Goal: Task Accomplishment & Management: Manage account settings

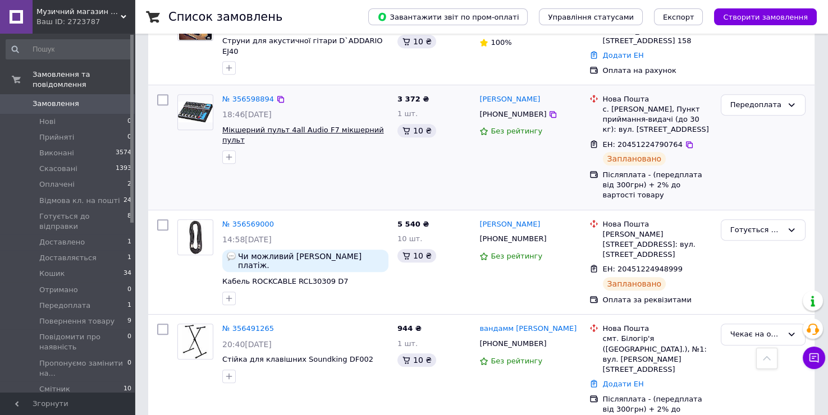
scroll to position [1122, 0]
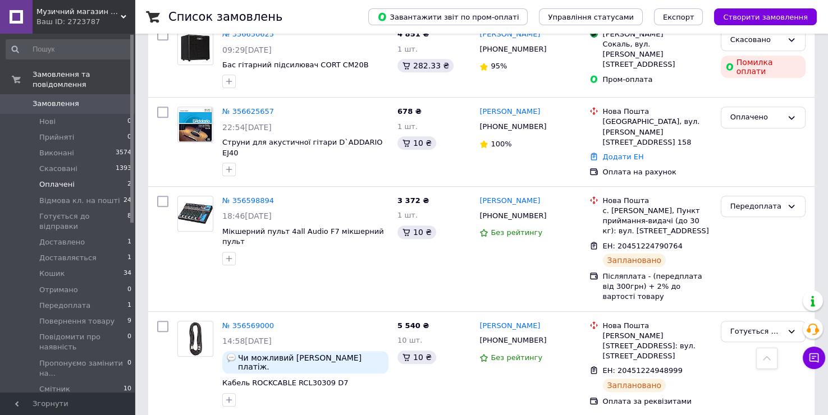
click at [79, 177] on li "Оплачені 2" at bounding box center [69, 185] width 138 height 16
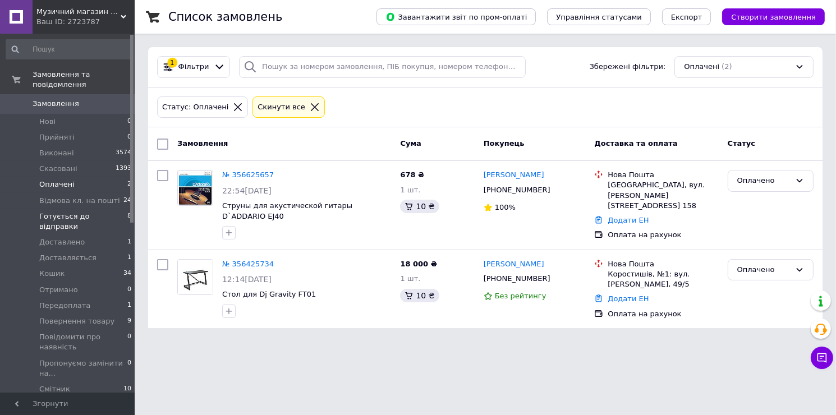
click at [77, 212] on span "Готується до відправки" at bounding box center [83, 222] width 88 height 20
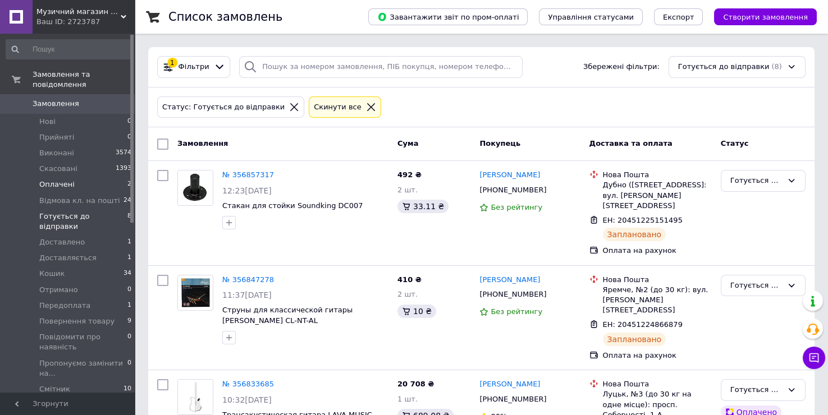
click at [62, 180] on span "Оплачені" at bounding box center [56, 185] width 35 height 10
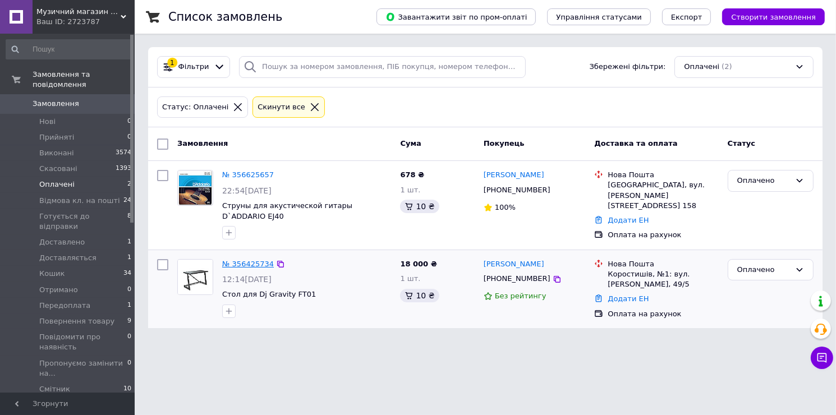
click at [242, 260] on link "№ 356425734" at bounding box center [248, 264] width 52 height 8
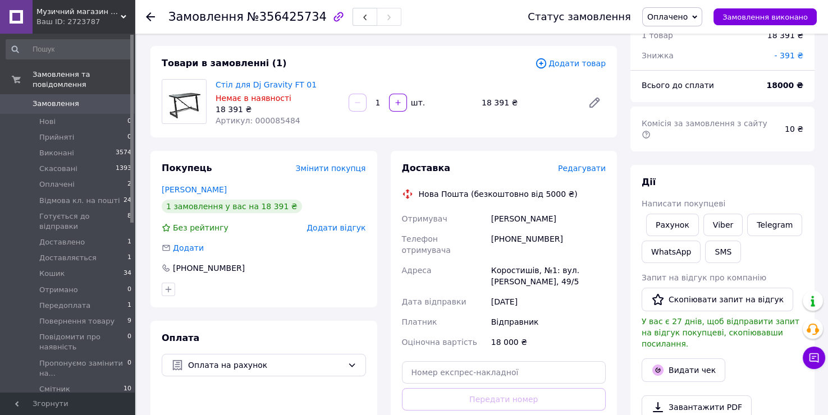
scroll to position [102, 0]
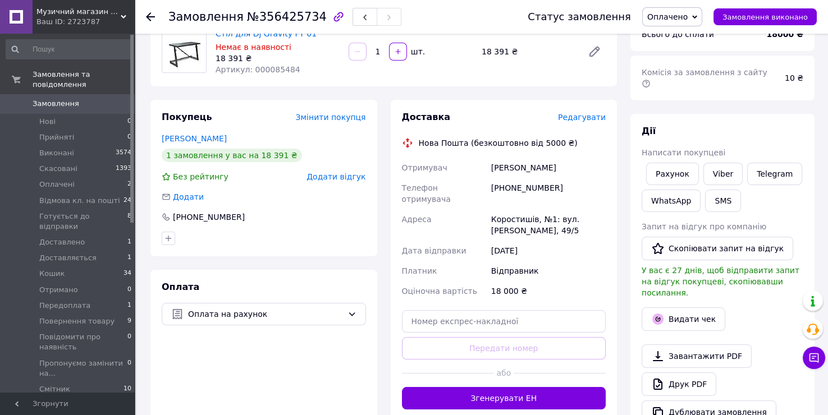
click at [531, 192] on div "[PHONE_NUMBER]" at bounding box center [548, 193] width 119 height 31
click at [531, 188] on div "[PHONE_NUMBER]" at bounding box center [548, 193] width 119 height 31
drag, startPoint x: 568, startPoint y: 169, endPoint x: 484, endPoint y: 171, distance: 84.2
click at [484, 171] on div "Отримувач [PERSON_NAME] Телефон отримувача [PHONE_NUMBER] [PERSON_NAME][GEOGRAP…" at bounding box center [504, 230] width 209 height 144
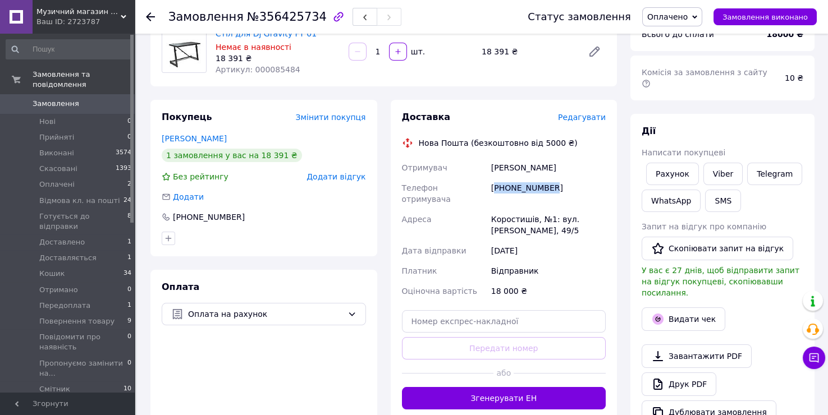
copy div "Отримувач [PERSON_NAME]"
click at [550, 171] on div "[PERSON_NAME]" at bounding box center [548, 168] width 119 height 20
drag, startPoint x: 566, startPoint y: 167, endPoint x: 491, endPoint y: 167, distance: 74.6
click at [491, 167] on div "[PERSON_NAME]" at bounding box center [548, 168] width 119 height 20
copy div "[PERSON_NAME]"
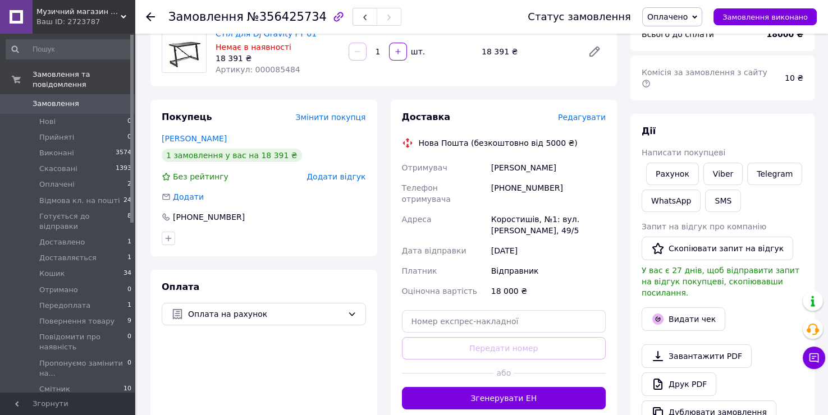
click at [535, 183] on div "[PHONE_NUMBER]" at bounding box center [548, 193] width 119 height 31
copy div "380633638379"
click at [521, 212] on div "Коростишів, №1: вул. [PERSON_NAME], 49/5" at bounding box center [548, 224] width 119 height 31
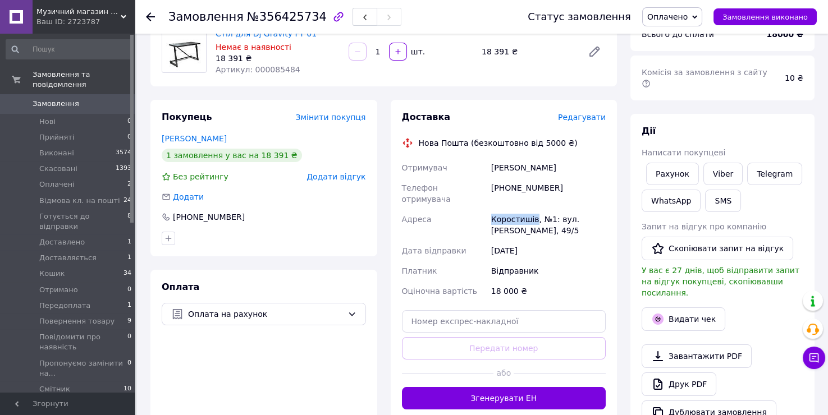
copy div "Коростишів"
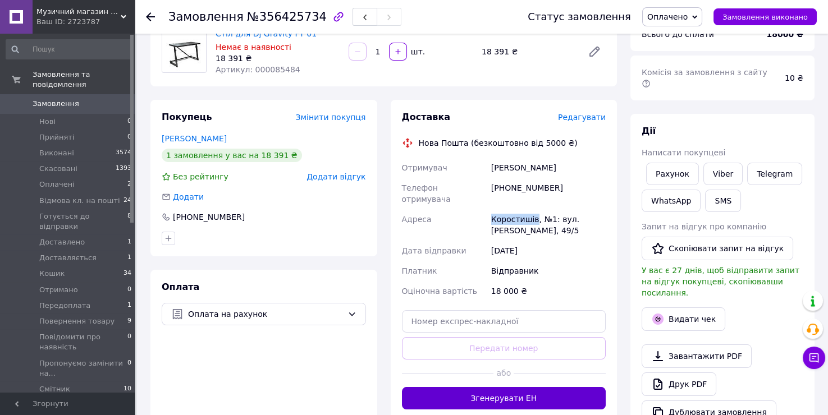
click at [559, 387] on button "Згенерувати ЕН" at bounding box center [504, 398] width 204 height 22
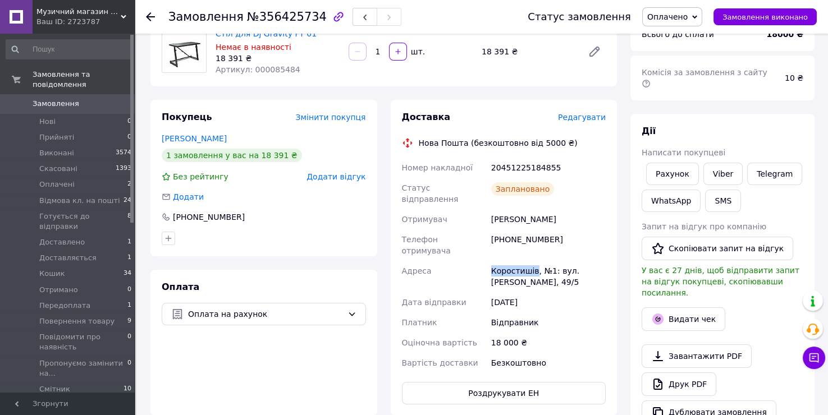
scroll to position [0, 0]
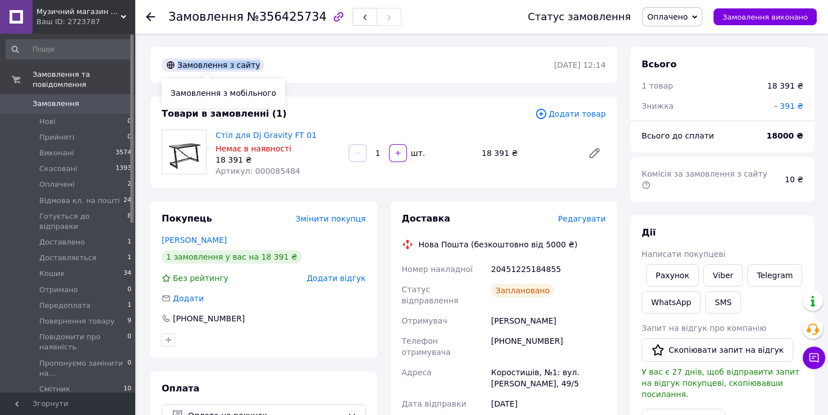
drag, startPoint x: 246, startPoint y: 65, endPoint x: 177, endPoint y: 63, distance: 68.5
click at [177, 63] on div "Замовлення з сайту" at bounding box center [213, 64] width 103 height 13
drag, startPoint x: 42, startPoint y: 94, endPoint x: 173, endPoint y: 138, distance: 138.4
click at [43, 99] on span "Замовлення" at bounding box center [56, 104] width 47 height 10
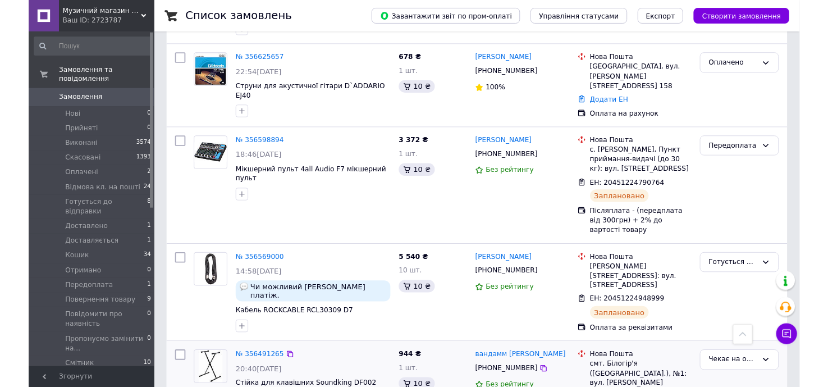
scroll to position [1377, 0]
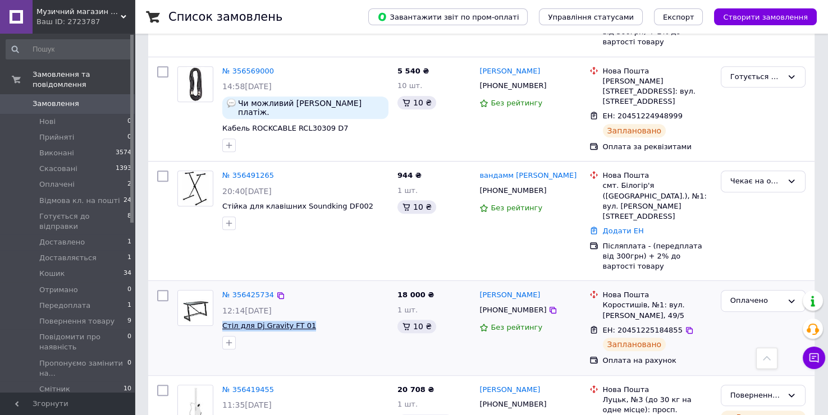
drag, startPoint x: 306, startPoint y: 191, endPoint x: 222, endPoint y: 190, distance: 84.2
click at [222, 321] on span "Стіл для Dj Gravity FT 01" at bounding box center [305, 326] width 166 height 11
copy span "Стіл для Dj Gravity FT 01"
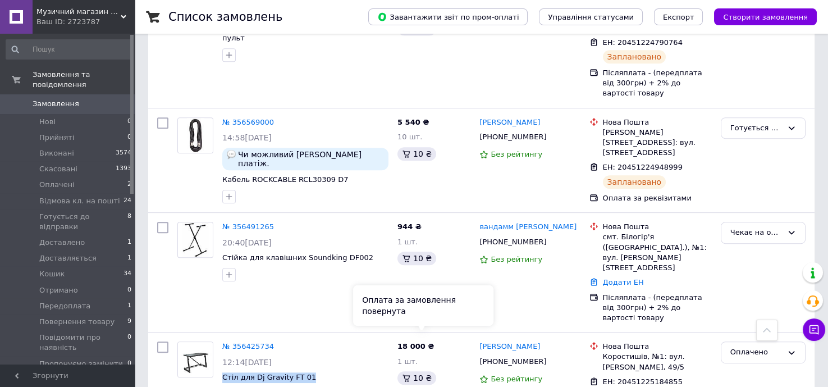
scroll to position [1275, 0]
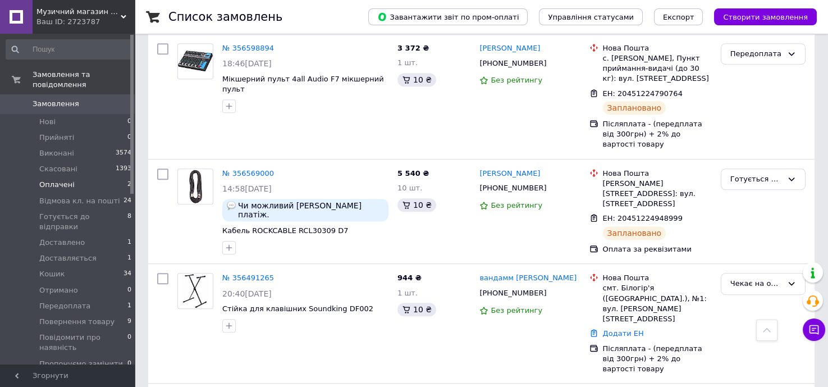
click at [54, 180] on span "Оплачені" at bounding box center [56, 185] width 35 height 10
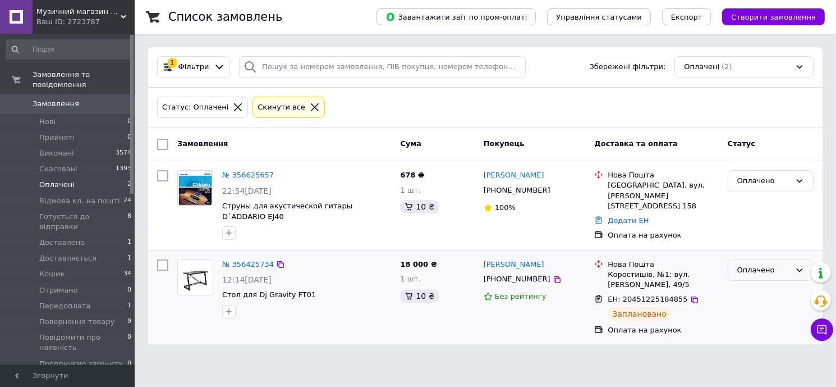
click at [782, 264] on div "Оплачено" at bounding box center [763, 270] width 53 height 12
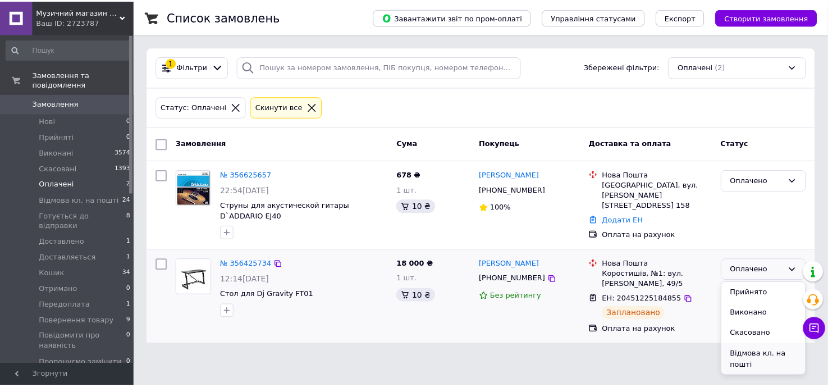
scroll to position [51, 0]
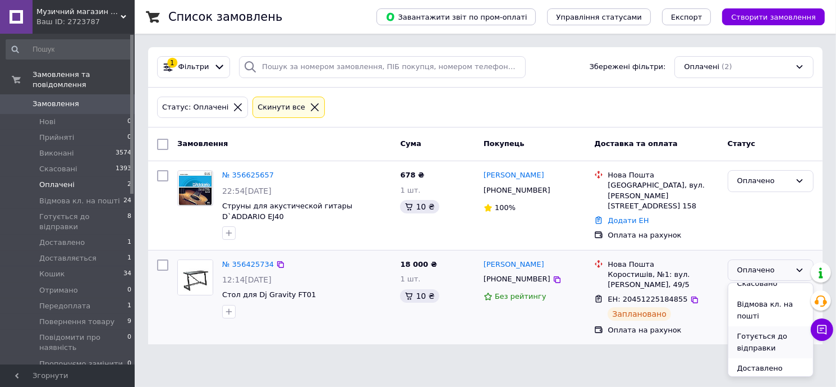
click at [761, 335] on li "Готується до відправки" at bounding box center [770, 342] width 85 height 32
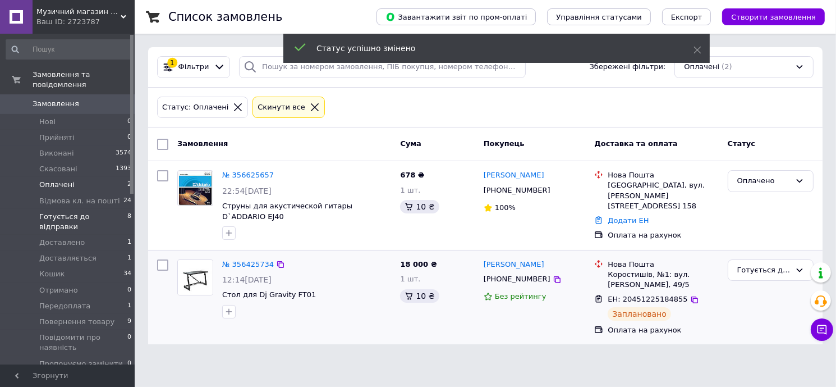
click at [75, 212] on span "Готується до відправки" at bounding box center [83, 222] width 88 height 20
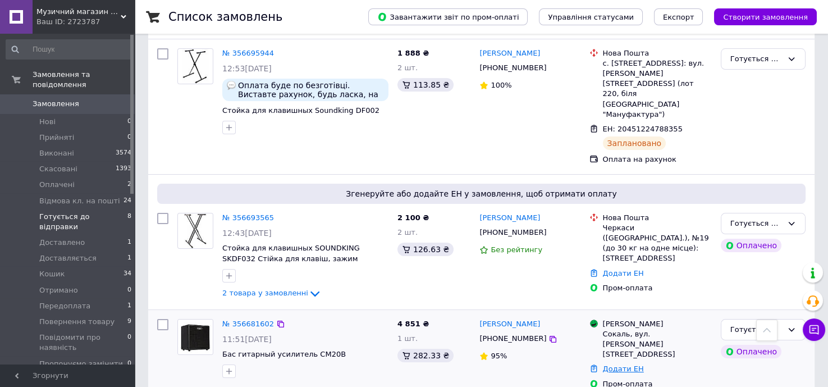
scroll to position [607, 0]
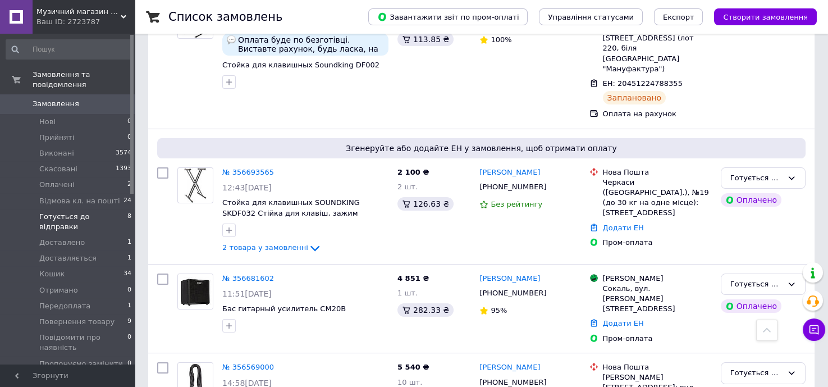
click at [50, 99] on span "Замовлення" at bounding box center [56, 104] width 47 height 10
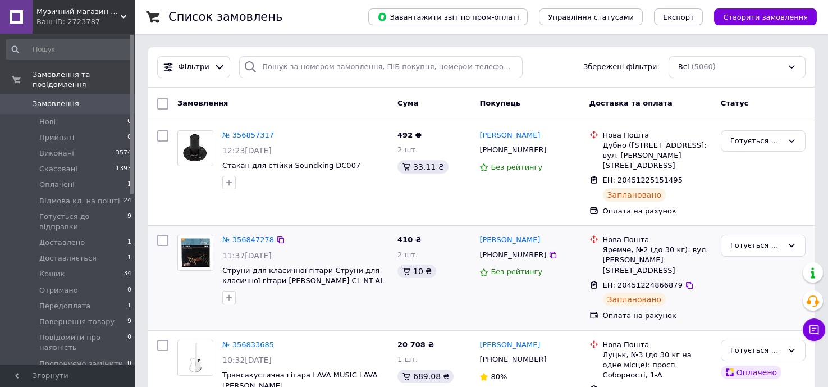
click at [492, 294] on div "[PERSON_NAME] [PHONE_NUMBER] Без рейтингу" at bounding box center [529, 277] width 109 height 95
click at [779, 192] on div "Готується до відправки" at bounding box center [763, 173] width 94 height 95
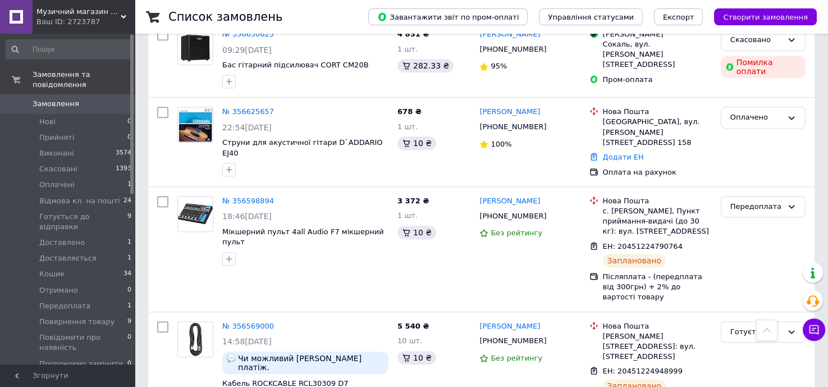
scroll to position [1275, 0]
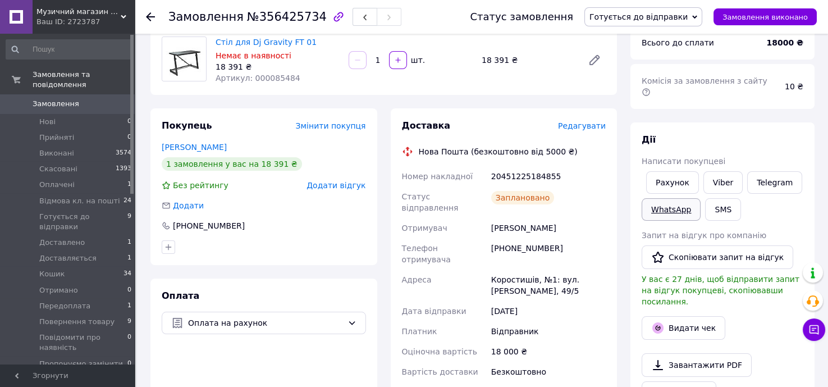
scroll to position [42, 0]
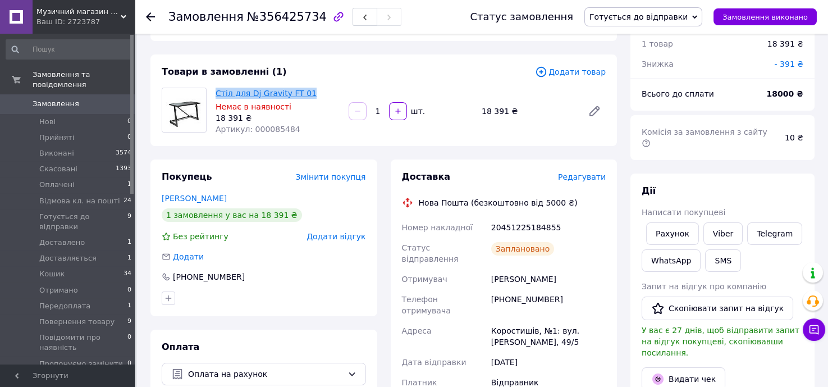
drag, startPoint x: 300, startPoint y: 91, endPoint x: 218, endPoint y: 94, distance: 82.0
click at [218, 94] on span "Стіл для Dj Gravity FT 01" at bounding box center [277, 93] width 124 height 11
copy link "Стіл для Dj Gravity FT 01"
click at [574, 177] on span "Редагувати" at bounding box center [582, 176] width 48 height 9
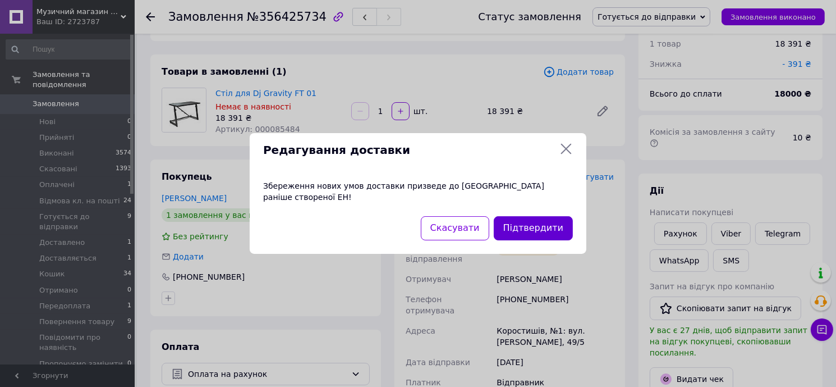
click at [507, 227] on button "Підтвердити" at bounding box center [533, 228] width 79 height 24
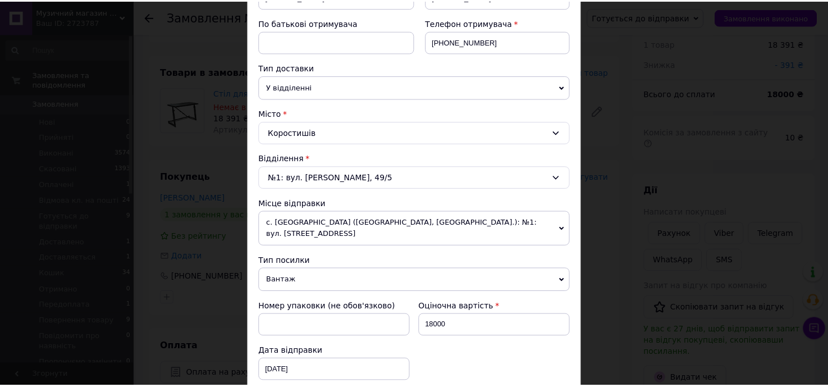
scroll to position [374, 0]
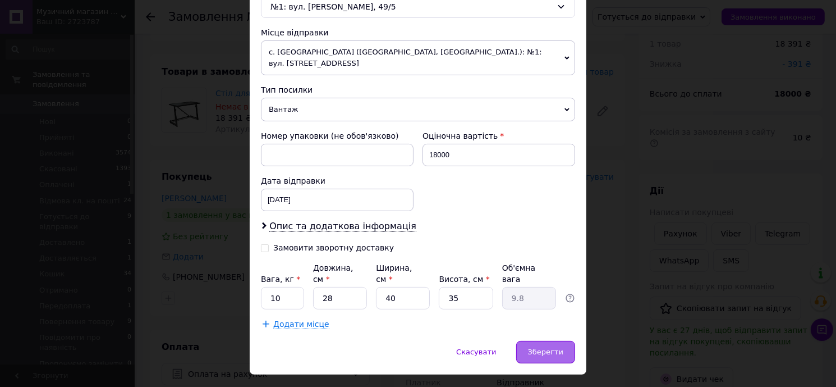
click at [531, 341] on div "Зберегти" at bounding box center [545, 352] width 59 height 22
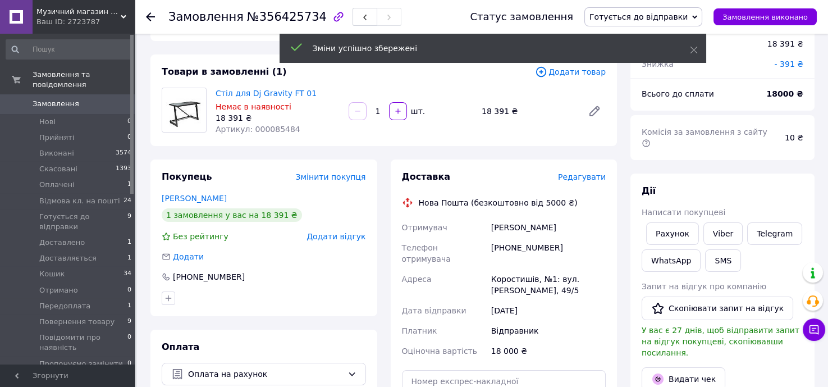
drag, startPoint x: 445, startPoint y: 356, endPoint x: 442, endPoint y: 382, distance: 25.5
click at [444, 356] on div "Доставка Редагувати Нова Пошта (безкоштовно від 5000 ₴) Отримувач [PERSON_NAME]…" at bounding box center [504, 320] width 204 height 299
drag, startPoint x: 442, startPoint y: 374, endPoint x: 441, endPoint y: 380, distance: 6.3
click at [441, 380] on input "text" at bounding box center [504, 381] width 204 height 22
paste input "20451225233398"
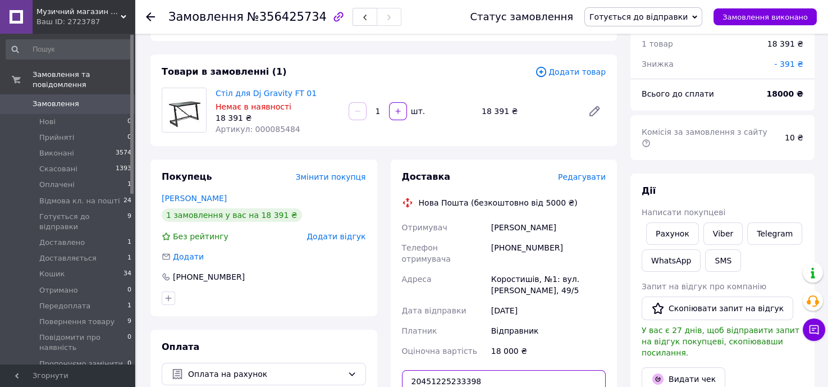
scroll to position [297, 0]
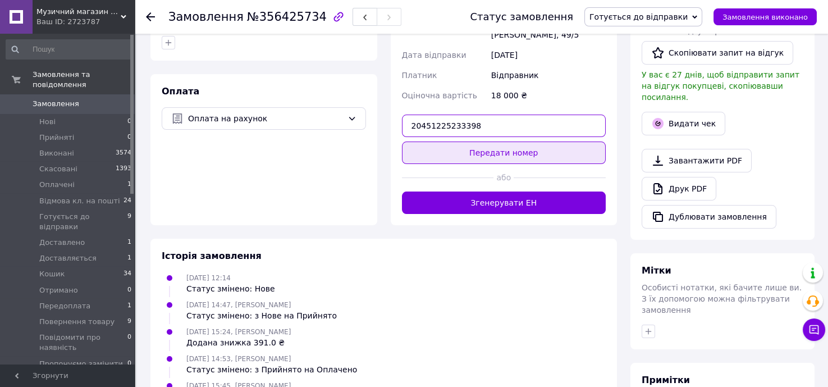
type input "20451225233398"
click at [521, 141] on button "Передати номер" at bounding box center [504, 152] width 204 height 22
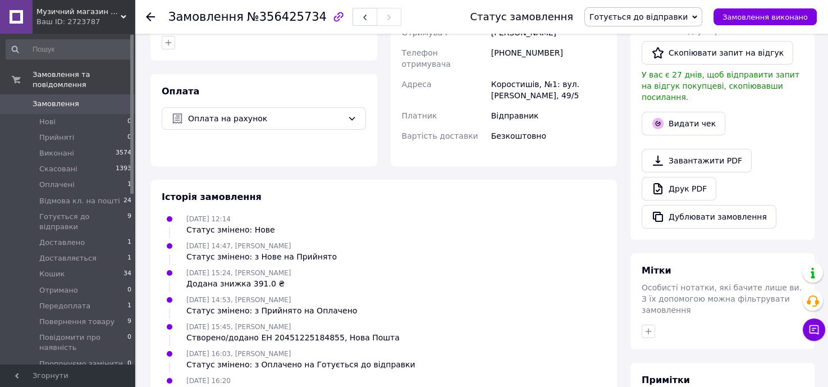
click at [398, 240] on div "[DATE] 14:47, [PERSON_NAME] Статус змінено: з [GEOGRAPHIC_DATA]" at bounding box center [383, 251] width 453 height 22
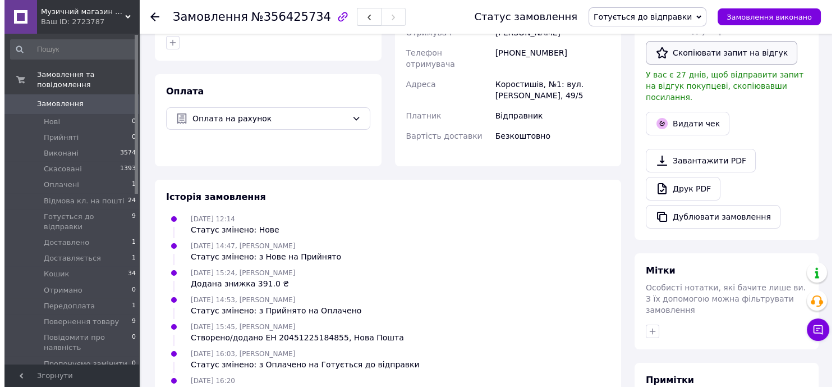
scroll to position [93, 0]
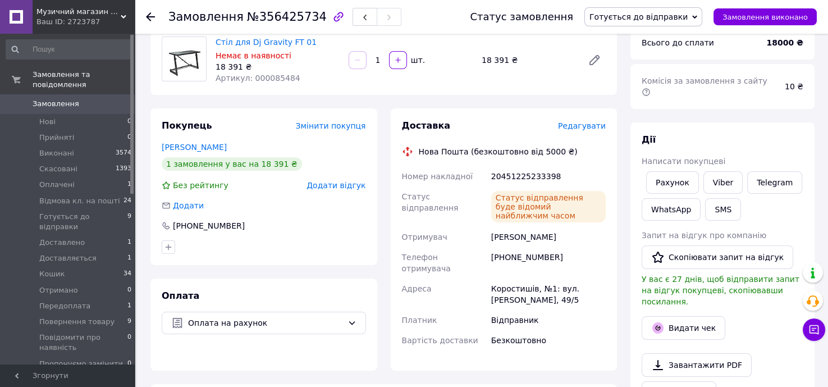
click at [591, 126] on span "Редагувати" at bounding box center [582, 125] width 48 height 9
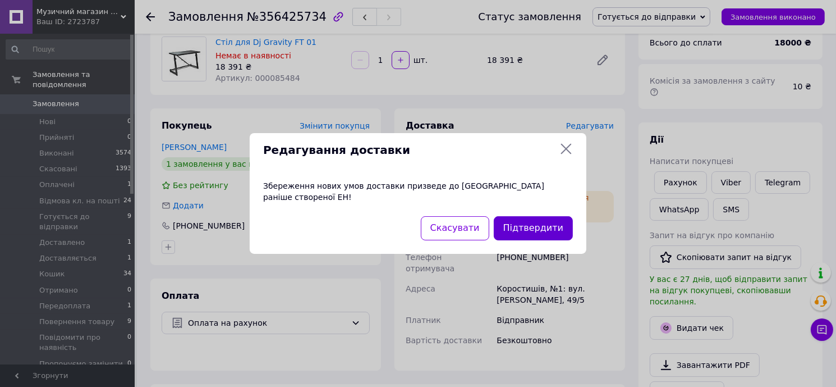
click at [537, 225] on button "Підтвердити" at bounding box center [533, 228] width 79 height 24
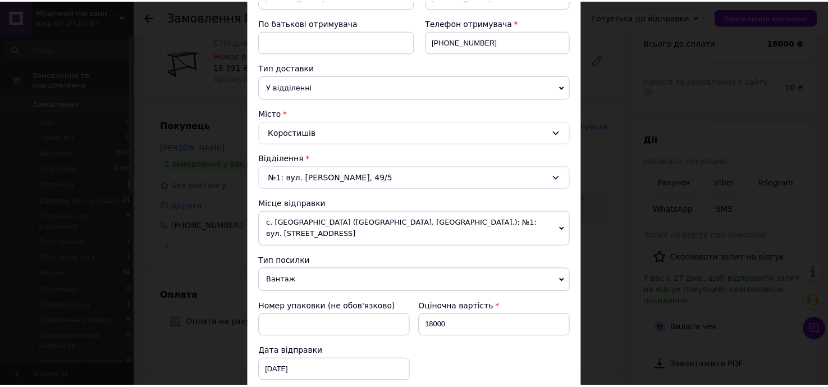
scroll to position [374, 0]
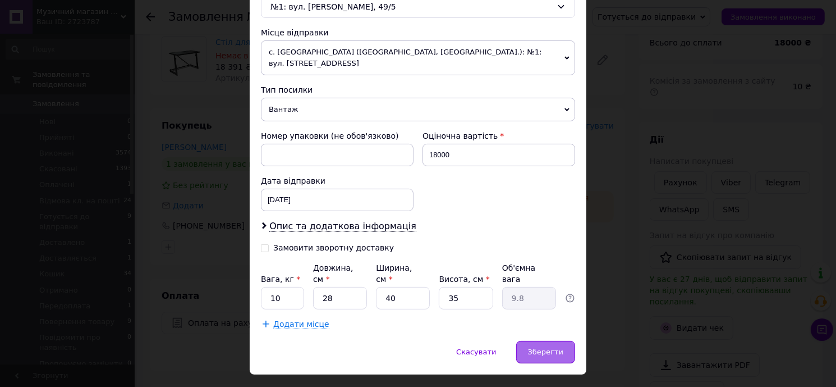
click at [539, 341] on div "Зберегти" at bounding box center [545, 352] width 59 height 22
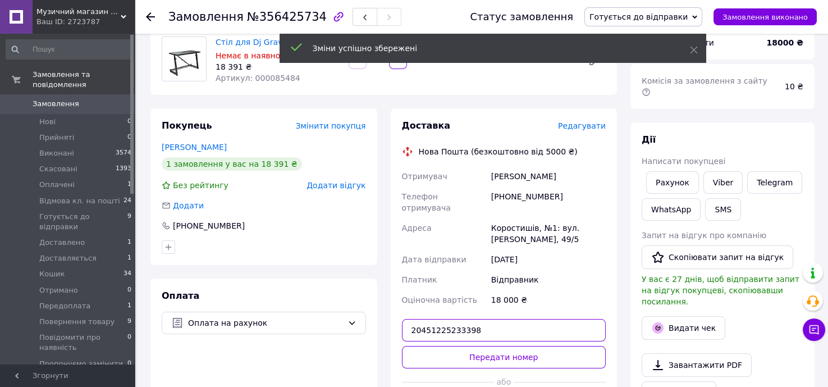
drag, startPoint x: 515, startPoint y: 318, endPoint x: 153, endPoint y: 290, distance: 362.5
click at [182, 290] on div "Покупець Змінити покупця [PERSON_NAME] 1 замовлення у вас на 18 391 ₴ Без рейти…" at bounding box center [384, 268] width 480 height 321
paste input "52996"
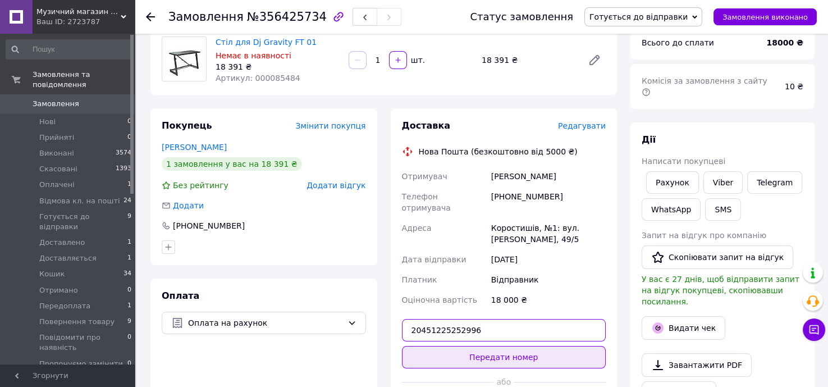
type input "20451225252996"
click at [573, 348] on button "Передати номер" at bounding box center [504, 357] width 204 height 22
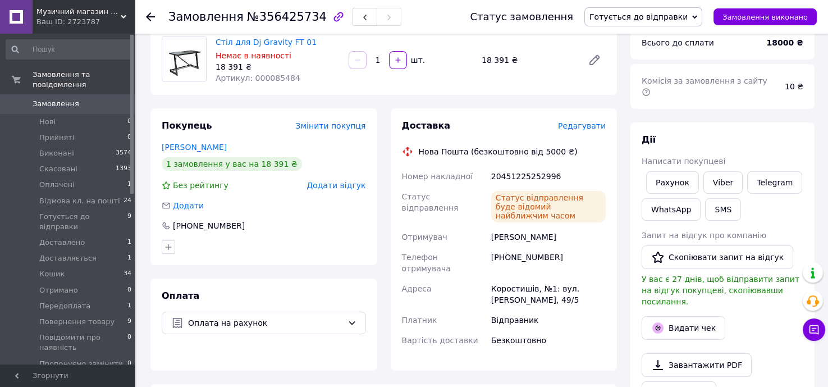
drag, startPoint x: 102, startPoint y: 209, endPoint x: 167, endPoint y: 245, distance: 74.3
click at [102, 212] on span "Готується до відправки" at bounding box center [83, 222] width 88 height 20
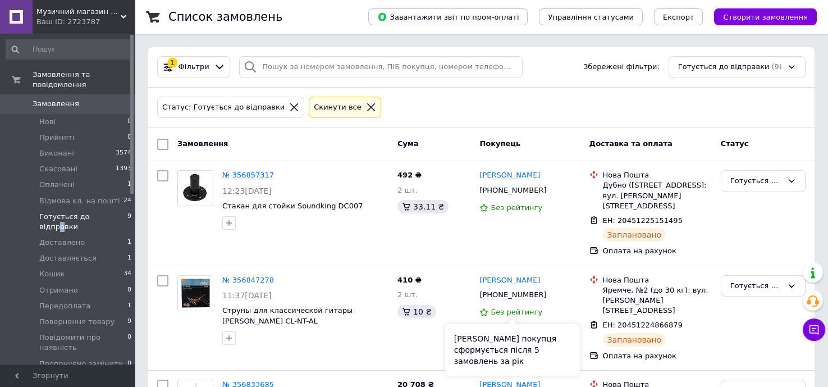
scroll to position [306, 0]
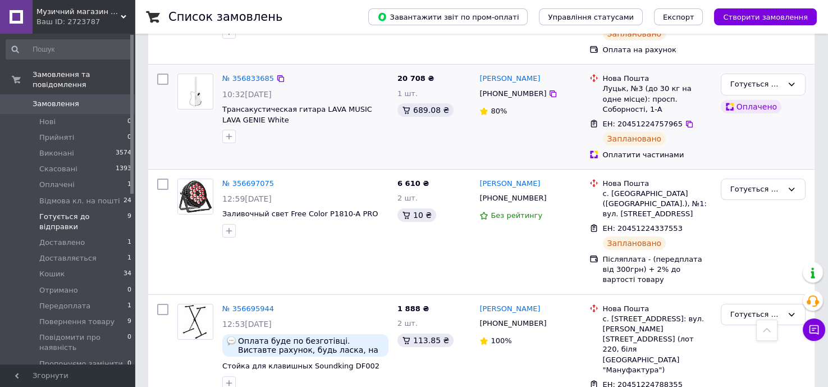
click at [651, 120] on span "ЕН: 20451224757965" at bounding box center [643, 124] width 80 height 8
copy span "20451224757965"
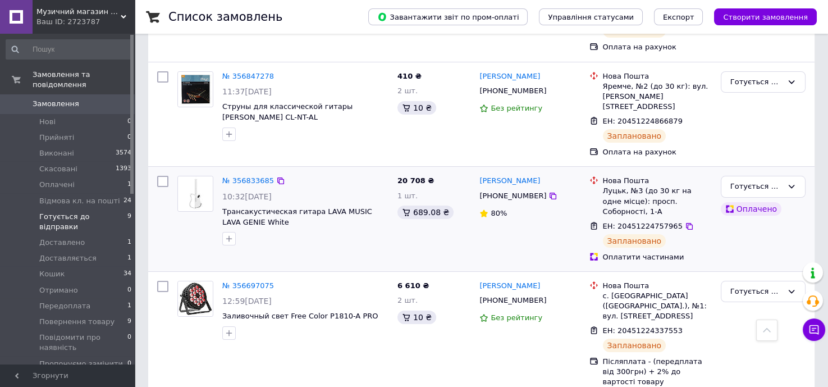
click at [276, 241] on div "№ 356833685 10:32[DATE] Трансакустическая гитара LAVA MUSIC LAVA GENIE White" at bounding box center [283, 218] width 220 height 95
click at [81, 235] on li "Доставлено 1" at bounding box center [69, 243] width 138 height 16
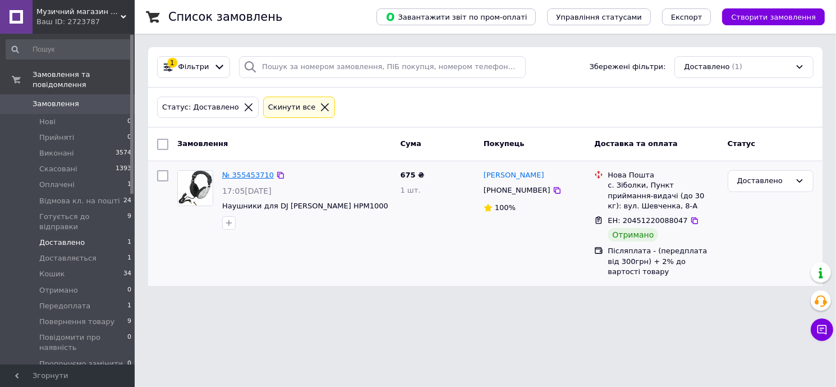
click at [226, 174] on link "№ 355453710" at bounding box center [248, 175] width 52 height 8
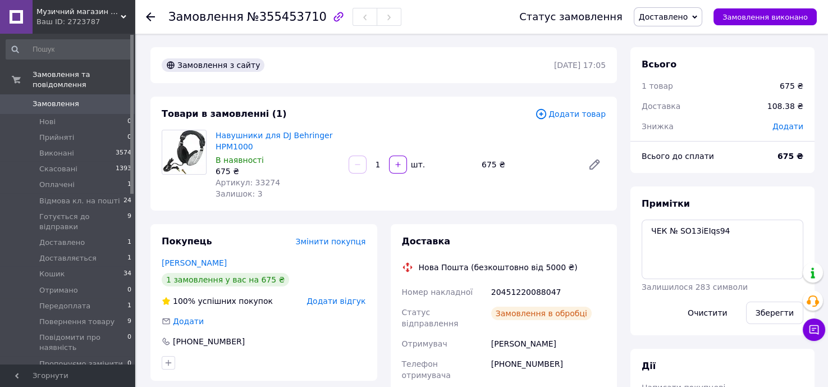
scroll to position [114, 0]
click at [667, 19] on span "Доставлено" at bounding box center [663, 16] width 49 height 9
click at [578, 248] on div "Доставка Нова Пошта (безкоштовно від 5000 ₴) Номер накладної 20451220088047 Ста…" at bounding box center [504, 356] width 204 height 242
drag, startPoint x: 257, startPoint y: 144, endPoint x: 215, endPoint y: 146, distance: 41.6
click at [215, 146] on span "Навушники для DJ Behringer HPM1000" at bounding box center [277, 141] width 124 height 22
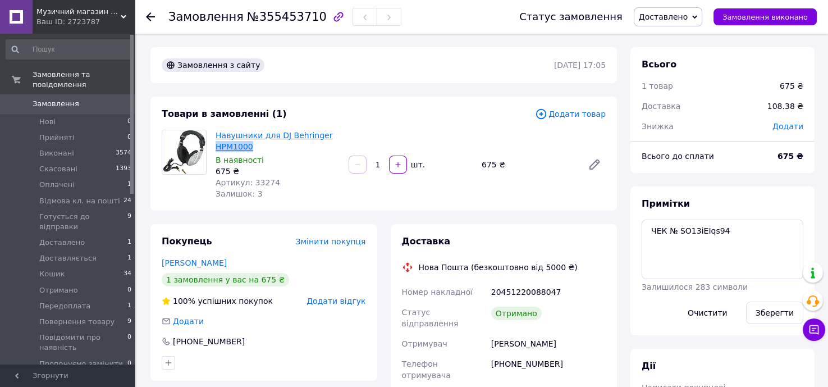
copy link "HPM1000"
click at [263, 224] on div "Покупець Змінити покупця [PERSON_NAME] 1 замовлення у вас на 675 ₴ 100% успішни…" at bounding box center [263, 302] width 227 height 157
drag, startPoint x: 309, startPoint y: 16, endPoint x: 164, endPoint y: 22, distance: 144.9
click at [164, 22] on div "Замовлення №355453710 Статус замовлення Доставлено Прийнято Виконано Скасовано …" at bounding box center [481, 17] width 671 height 34
copy h1 "Замовлення №355453710"
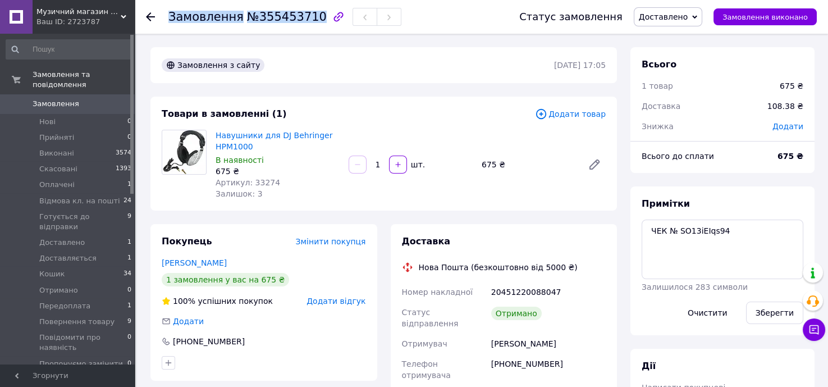
drag, startPoint x: 572, startPoint y: 337, endPoint x: 492, endPoint y: 336, distance: 79.7
click at [492, 336] on div "[PERSON_NAME]" at bounding box center [548, 343] width 119 height 20
copy div "[PERSON_NAME]"
click at [522, 355] on div "[PHONE_NUMBER]" at bounding box center [548, 369] width 119 height 31
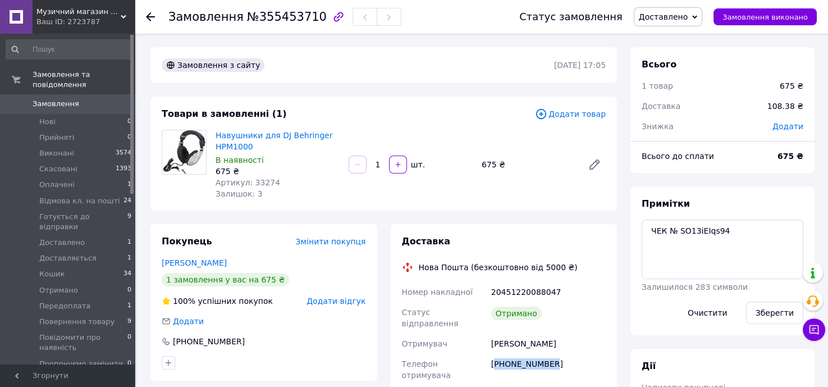
click at [527, 356] on div "[PHONE_NUMBER]" at bounding box center [548, 369] width 119 height 31
drag, startPoint x: 524, startPoint y: 371, endPoint x: 522, endPoint y: 377, distance: 6.4
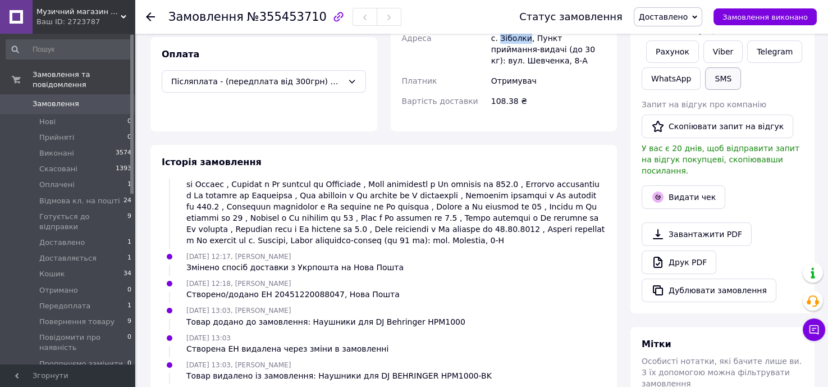
scroll to position [306, 0]
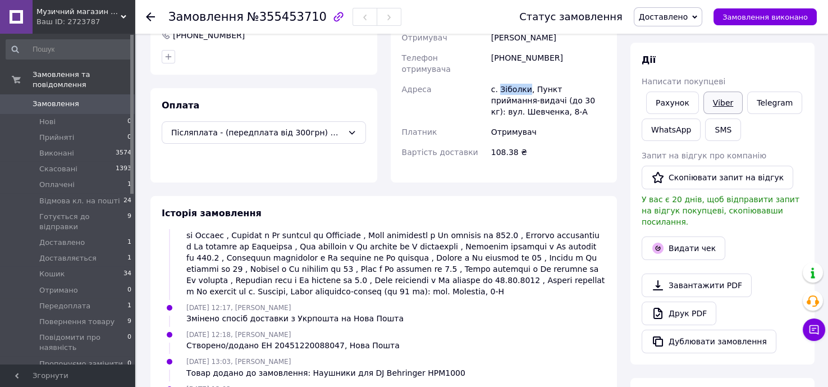
drag, startPoint x: 722, startPoint y: 107, endPoint x: 726, endPoint y: 112, distance: 6.8
click at [723, 107] on link "Viber" at bounding box center [722, 102] width 39 height 22
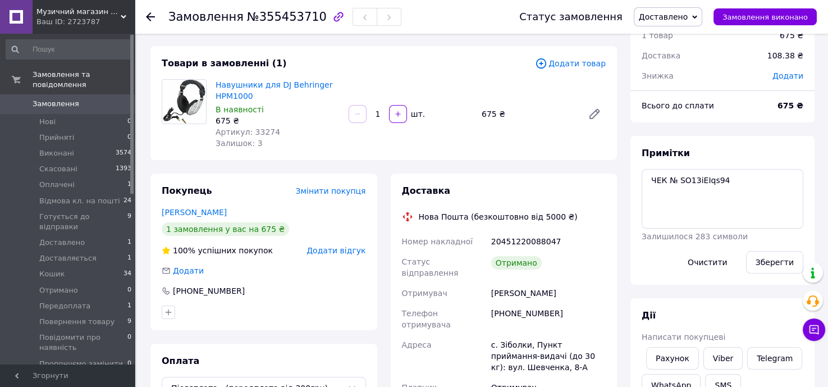
click at [516, 245] on div "20451220088047" at bounding box center [548, 241] width 119 height 20
click at [728, 187] on textarea "ЧЕК № SO13iEIqs94" at bounding box center [722, 198] width 162 height 59
paste textarea "Тип документу № документу Накладна на переміщення 2329 Видаткова накладна 944 П…"
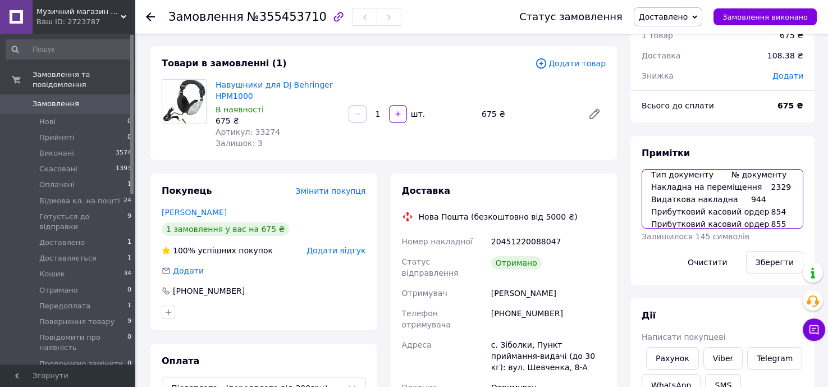
scroll to position [14, 0]
drag, startPoint x: 767, startPoint y: 176, endPoint x: 637, endPoint y: 185, distance: 130.5
click at [643, 181] on textarea "ЧЕК № SO13iEIqs94 Тип документу № документу Накладна на переміщення 2329 Видатк…" at bounding box center [722, 198] width 162 height 59
type textarea "ЧЕК № SO13iEIqs94 в 0 Накладна на переміщення 2329 Видаткова накладна 944 Прибу…"
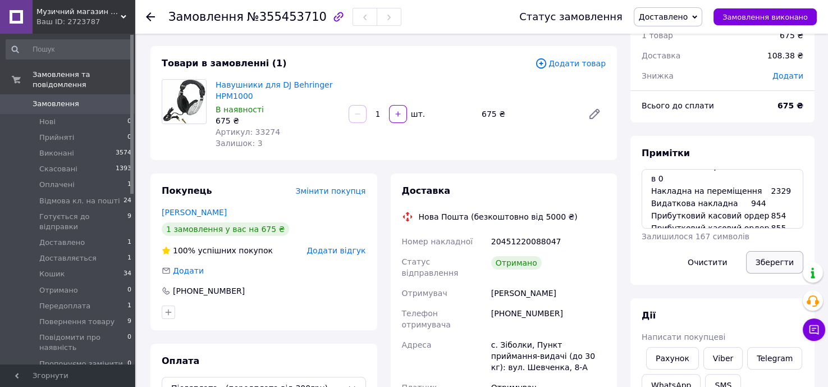
click at [775, 264] on button "Зберегти" at bounding box center [774, 262] width 57 height 22
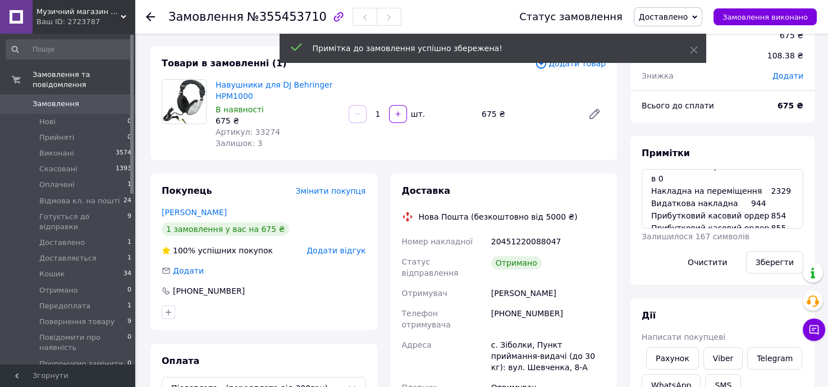
scroll to position [153, 0]
click at [687, 16] on span "Доставлено" at bounding box center [663, 16] width 49 height 9
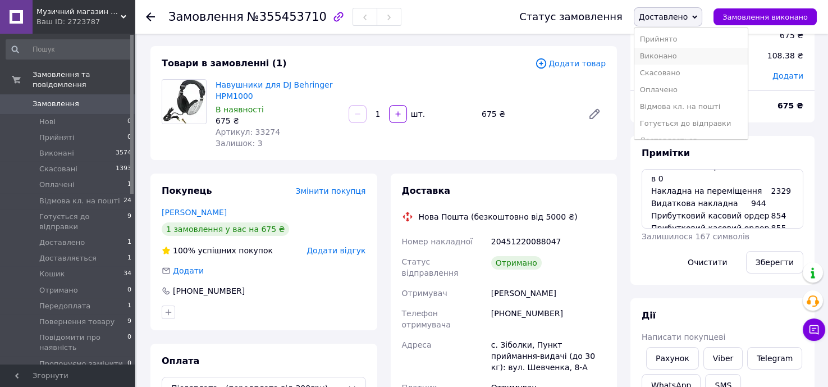
click at [717, 57] on li "Виконано" at bounding box center [690, 56] width 113 height 17
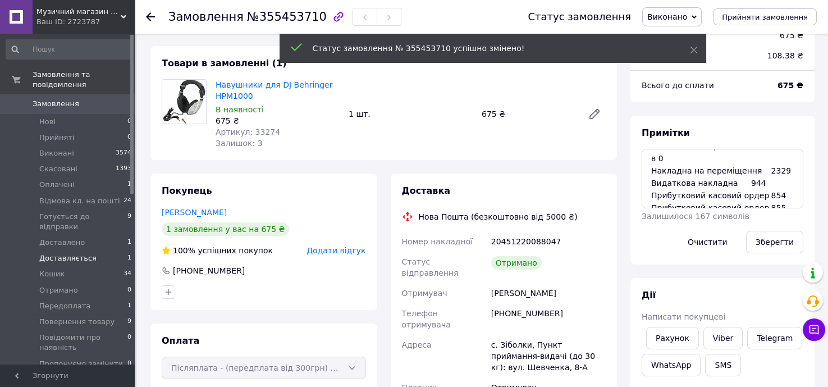
scroll to position [180, 0]
click at [48, 253] on span "Доставляється" at bounding box center [67, 258] width 57 height 10
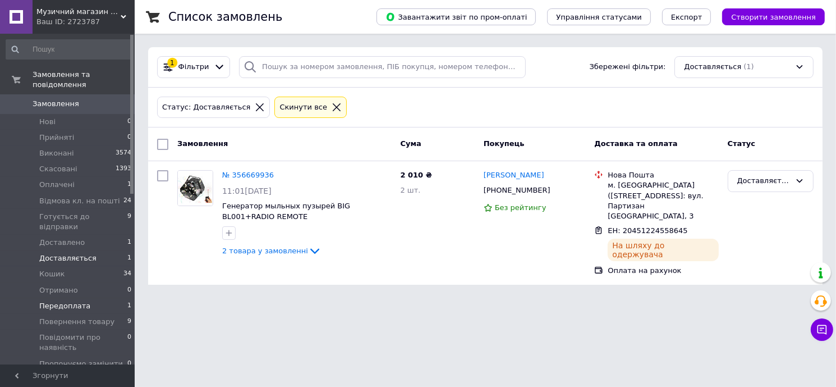
drag, startPoint x: 68, startPoint y: 276, endPoint x: 62, endPoint y: 279, distance: 6.8
click at [63, 279] on ul "Нові 0 Прийняті 0 Виконані 3574 Скасовані 1393 Оплачені 1 Відмова кл. на пошті …" at bounding box center [69, 266] width 138 height 305
click at [63, 301] on span "Передоплата" at bounding box center [64, 306] width 51 height 10
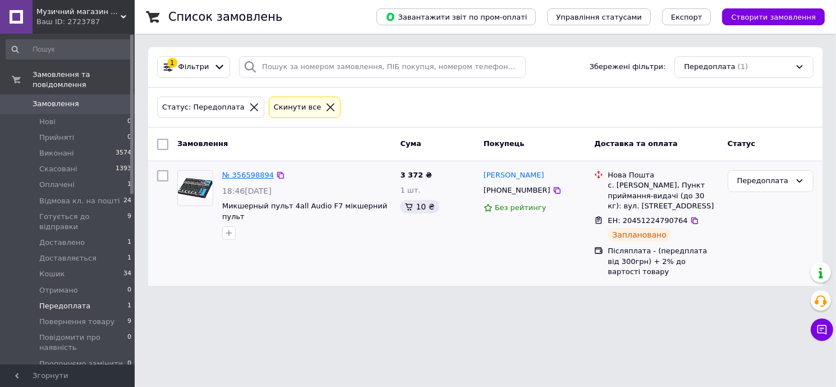
click at [249, 171] on link "№ 356598894" at bounding box center [248, 175] width 52 height 8
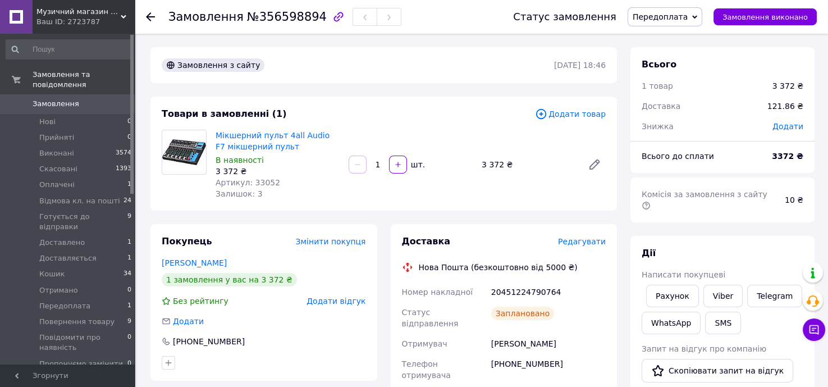
click at [685, 17] on span "Передоплата" at bounding box center [659, 16] width 55 height 9
click at [691, 120] on li "Готується до відправки" at bounding box center [684, 123] width 113 height 17
